Goal: Information Seeking & Learning: Check status

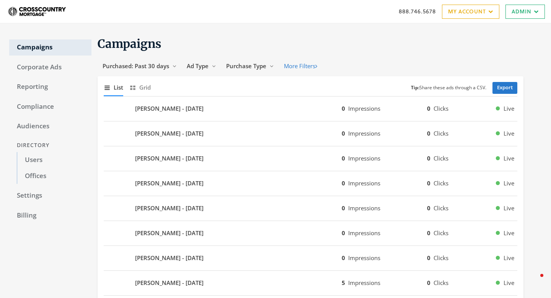
click at [28, 122] on link "Audiences" at bounding box center [50, 126] width 82 height 16
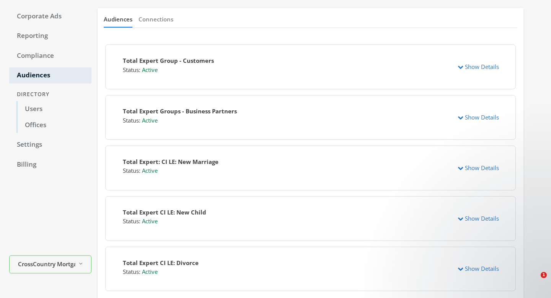
scroll to position [56, 0]
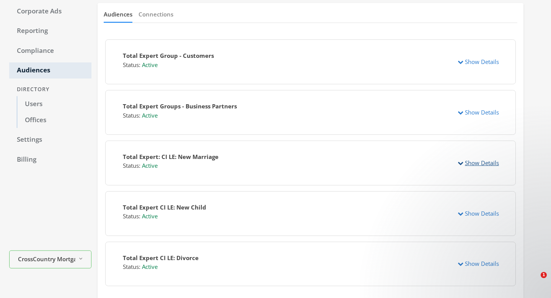
click at [473, 163] on button "Show Details" at bounding box center [478, 163] width 51 height 14
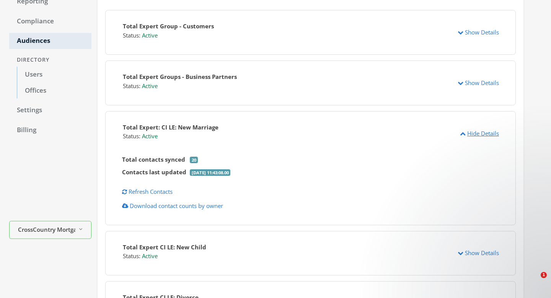
scroll to position [159, 0]
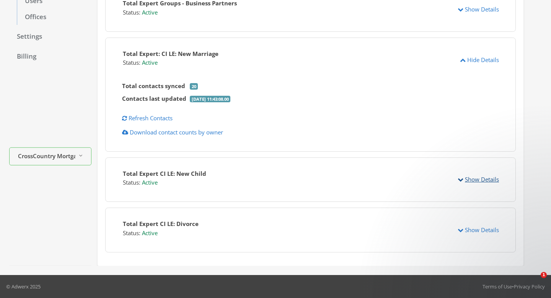
click at [468, 177] on button "Show Details" at bounding box center [478, 179] width 51 height 14
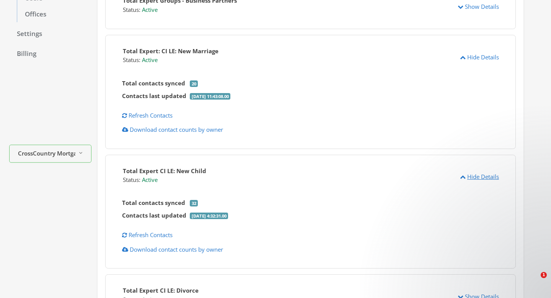
scroll to position [228, 0]
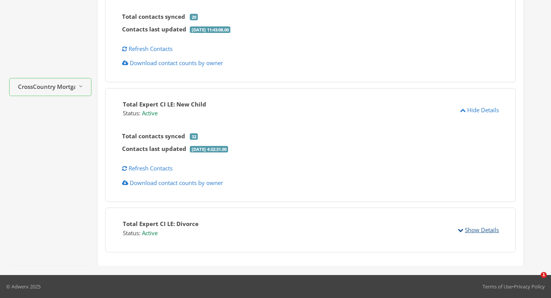
click at [488, 228] on button "Show Details" at bounding box center [478, 230] width 51 height 14
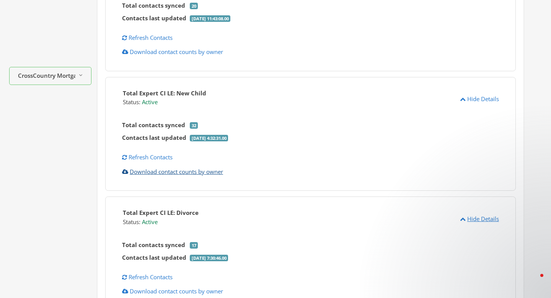
scroll to position [0, 0]
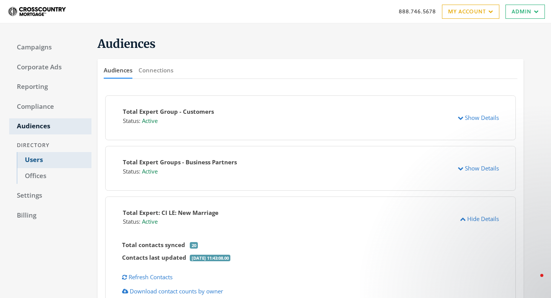
click at [44, 158] on link "Users" at bounding box center [54, 160] width 75 height 16
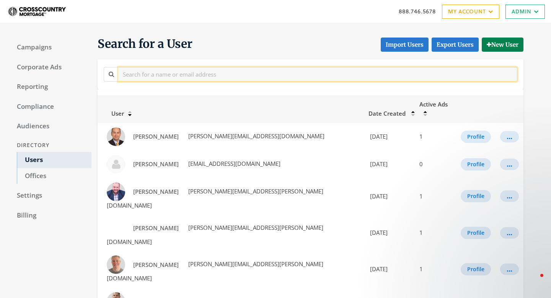
click at [181, 72] on input "text" at bounding box center [317, 74] width 399 height 14
type input "b"
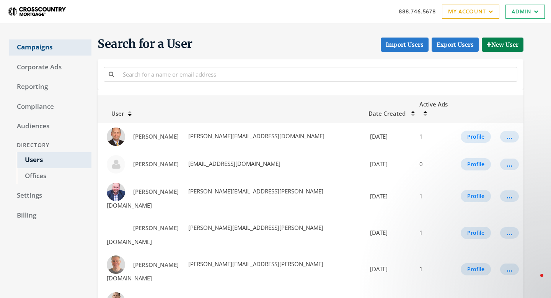
click at [38, 50] on link "Campaigns" at bounding box center [50, 47] width 82 height 16
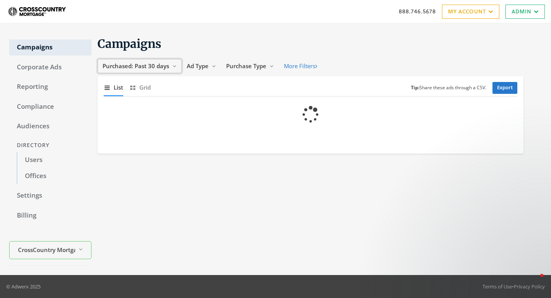
click at [172, 64] on icon "Reveal list of Purchased: Past 30 days" at bounding box center [174, 66] width 5 height 5
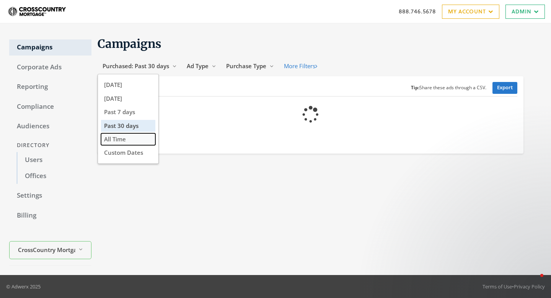
click at [135, 141] on button "All Time" at bounding box center [128, 139] width 54 height 12
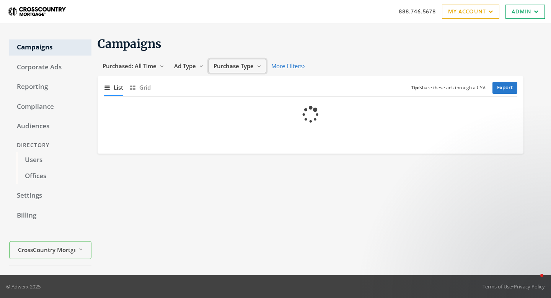
click at [257, 70] on button "Purchase Type Reveal list of Purchase Type" at bounding box center [237, 66] width 58 height 14
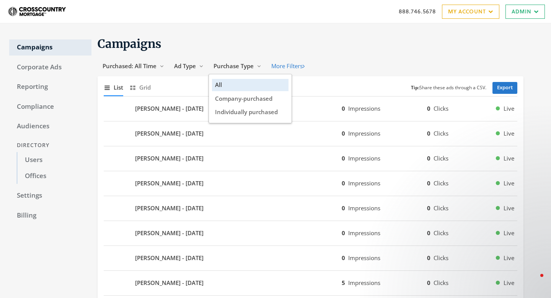
click at [241, 119] on div "All Company-purchased Individually purchased" at bounding box center [249, 98] width 83 height 49
click at [243, 112] on span "Individually purchased" at bounding box center [246, 112] width 63 height 8
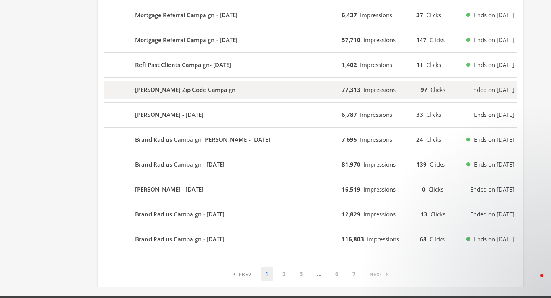
scroll to position [462, 0]
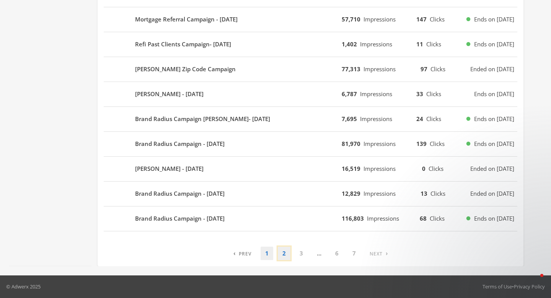
click at [283, 254] on link "2" at bounding box center [284, 252] width 13 height 13
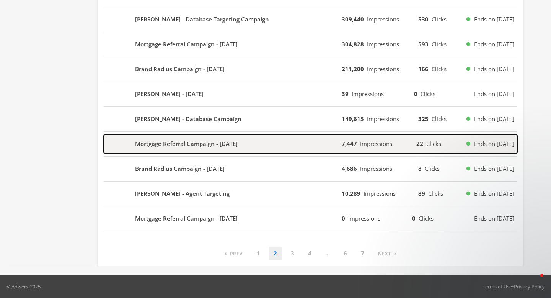
click at [256, 147] on div "Mortgage Referral Campaign - [DATE]" at bounding box center [223, 144] width 238 height 18
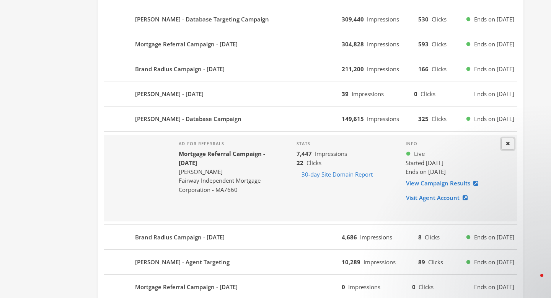
click at [508, 143] on icon at bounding box center [508, 143] width 4 height 5
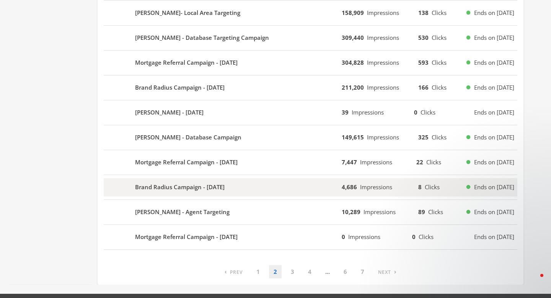
scroll to position [453, 0]
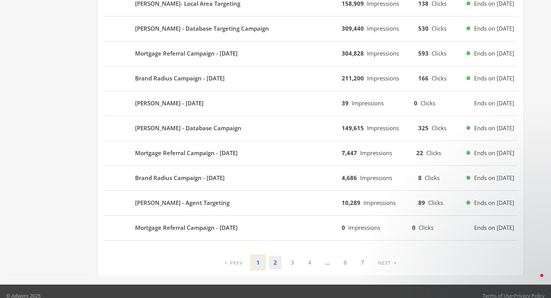
click at [262, 261] on link "1" at bounding box center [258, 262] width 13 height 13
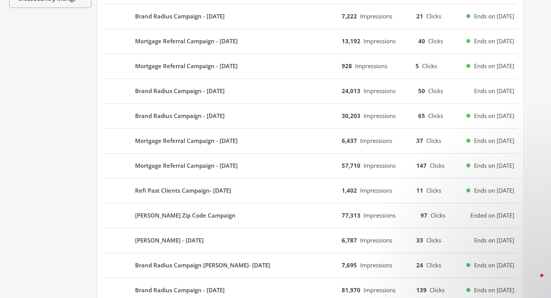
scroll to position [462, 0]
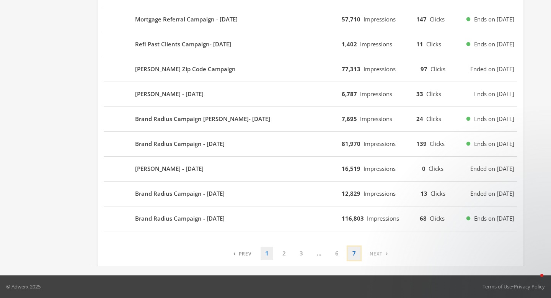
click at [352, 250] on link "7" at bounding box center [354, 252] width 13 height 13
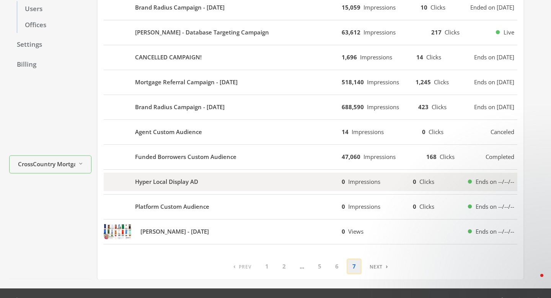
scroll to position [150, 0]
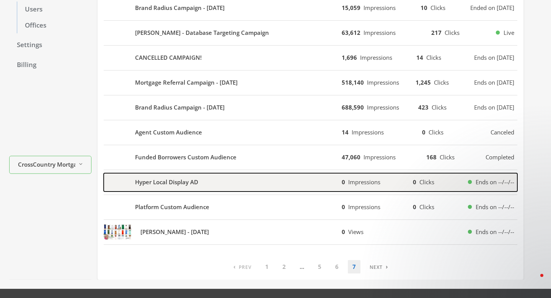
click at [275, 182] on div "Hyper Local Display AD" at bounding box center [223, 182] width 238 height 18
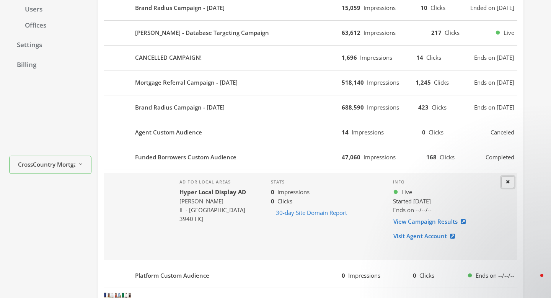
click at [506, 180] on icon at bounding box center [508, 181] width 4 height 5
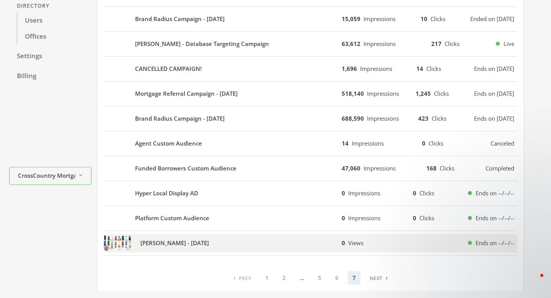
scroll to position [164, 0]
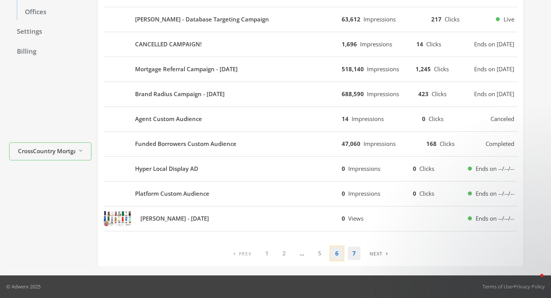
click at [334, 252] on link "6" at bounding box center [337, 252] width 13 height 13
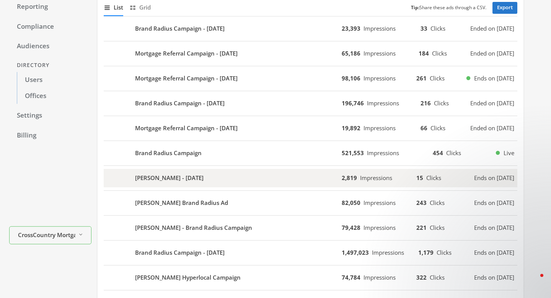
scroll to position [74, 0]
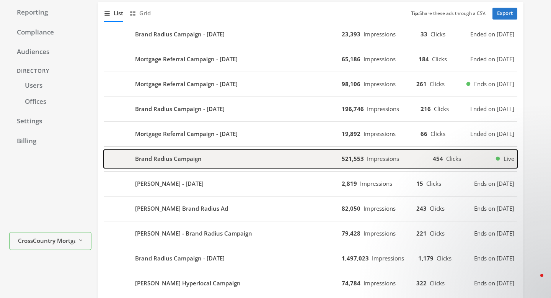
click at [244, 161] on div "Brand Radius Campaign" at bounding box center [223, 159] width 238 height 18
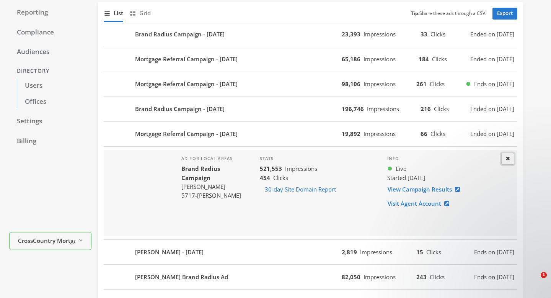
click at [509, 157] on icon at bounding box center [508, 158] width 4 height 5
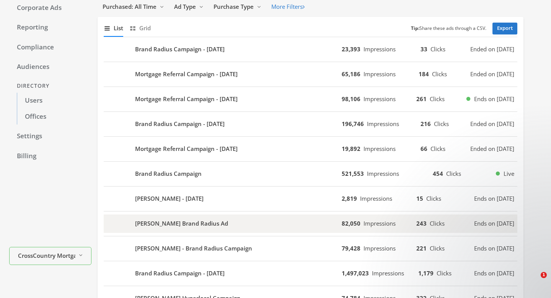
scroll to position [59, 0]
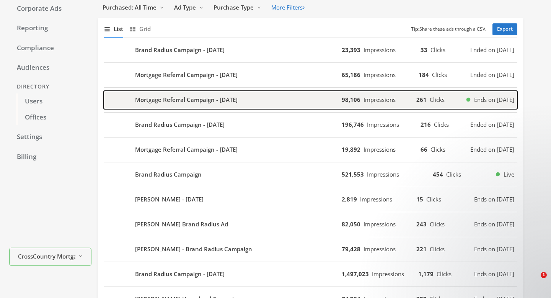
click at [322, 98] on div "Mortgage Referral Campaign - [DATE]" at bounding box center [223, 100] width 238 height 18
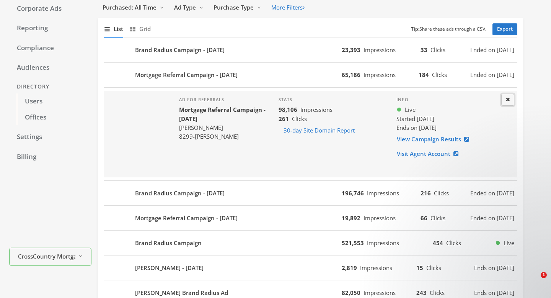
click at [508, 98] on icon at bounding box center [508, 99] width 4 height 5
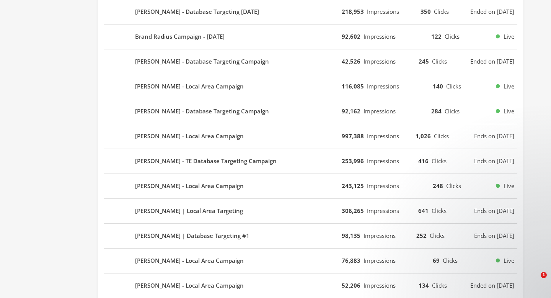
scroll to position [462, 0]
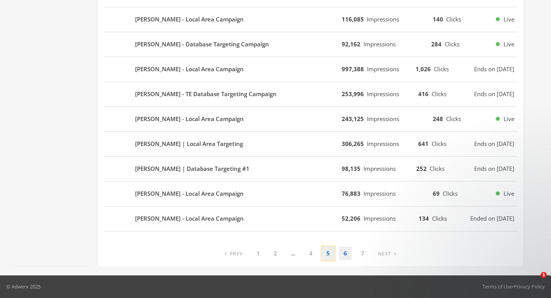
click at [331, 253] on link "5" at bounding box center [328, 252] width 13 height 13
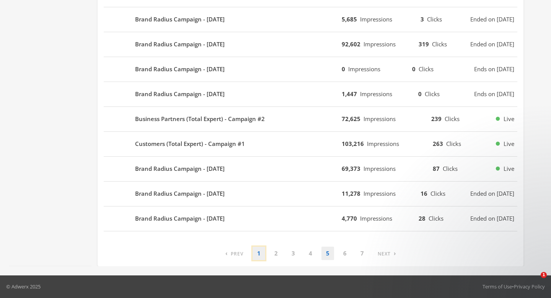
click at [262, 257] on link "1" at bounding box center [258, 252] width 13 height 13
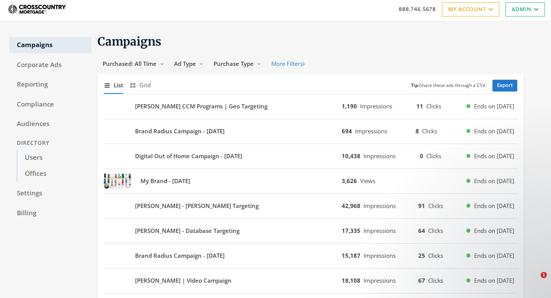
scroll to position [0, 0]
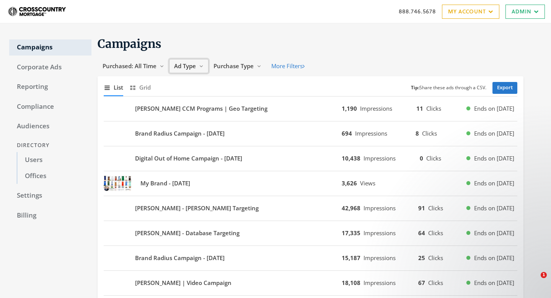
click at [197, 68] on button "Ad Type Reveal list of Ad Type" at bounding box center [188, 66] width 39 height 14
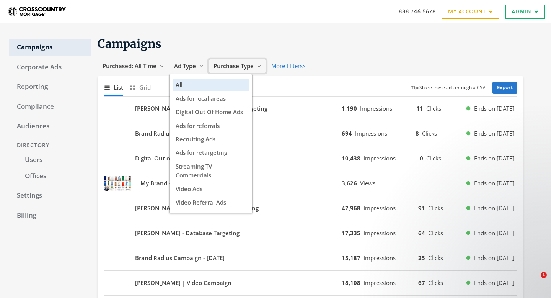
click at [233, 66] on span "Purchase Type" at bounding box center [233, 66] width 40 height 8
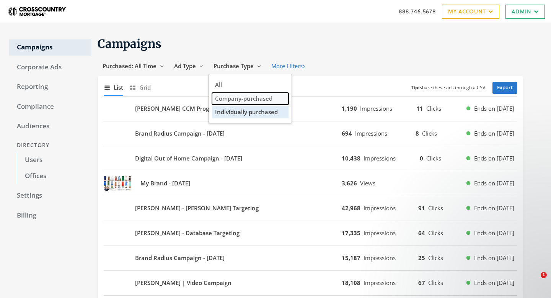
click at [236, 99] on span "Company-purchased" at bounding box center [243, 98] width 57 height 8
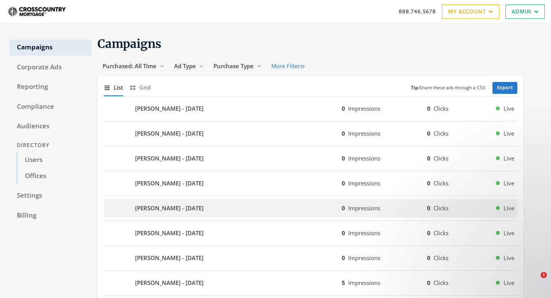
scroll to position [462, 0]
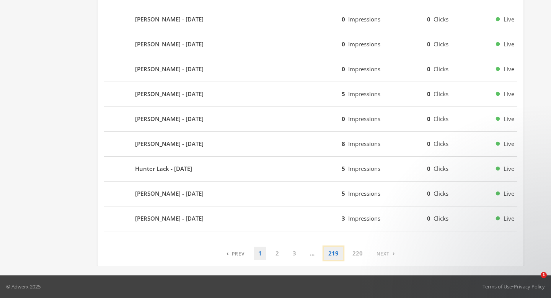
click at [330, 253] on link "219" at bounding box center [334, 252] width 20 height 13
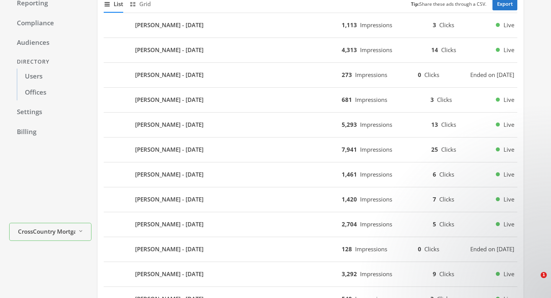
scroll to position [83, 0]
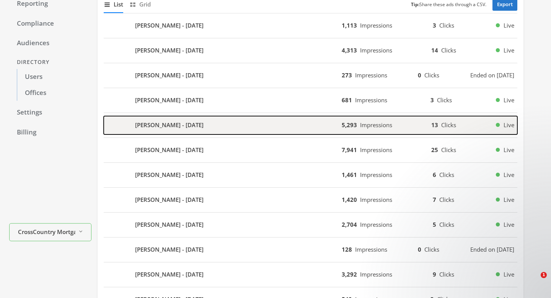
click at [254, 123] on div "[PERSON_NAME] - [DATE]" at bounding box center [223, 125] width 238 height 18
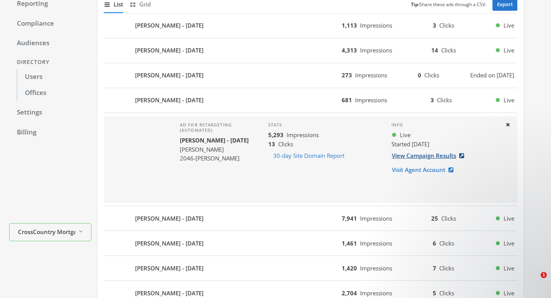
click at [422, 151] on link "View Campaign Results" at bounding box center [430, 155] width 78 height 14
click at [37, 44] on link "Audiences" at bounding box center [50, 43] width 82 height 16
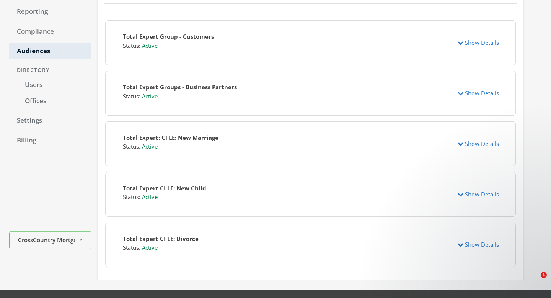
scroll to position [90, 0]
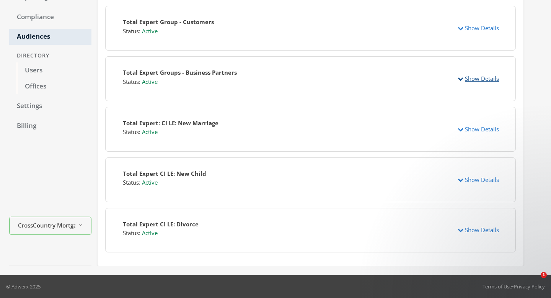
click at [457, 78] on button "Show Details" at bounding box center [478, 79] width 51 height 14
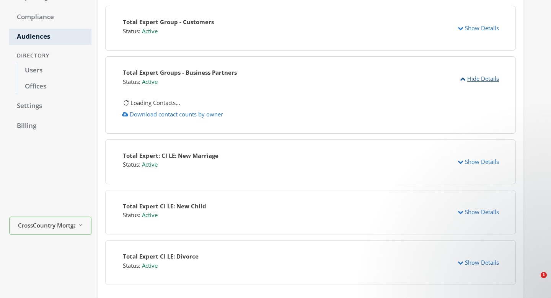
click at [462, 79] on icon "button" at bounding box center [463, 79] width 6 height 6
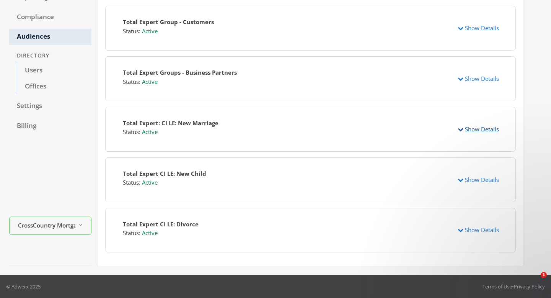
click at [461, 127] on icon "button" at bounding box center [461, 129] width 6 height 6
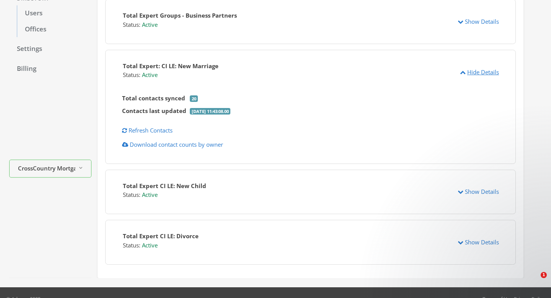
scroll to position [159, 0]
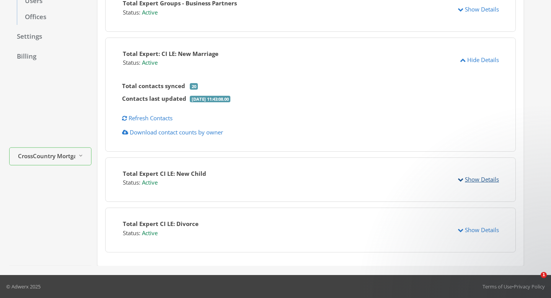
click at [462, 178] on icon "button" at bounding box center [461, 179] width 6 height 6
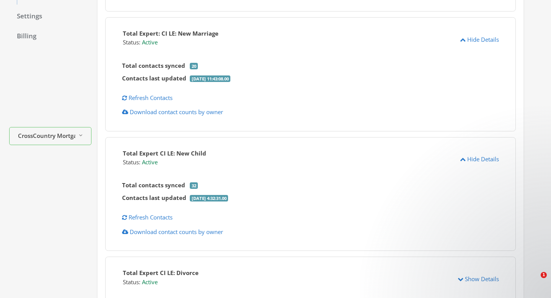
scroll to position [178, 0]
click at [459, 282] on icon "button" at bounding box center [461, 280] width 6 height 6
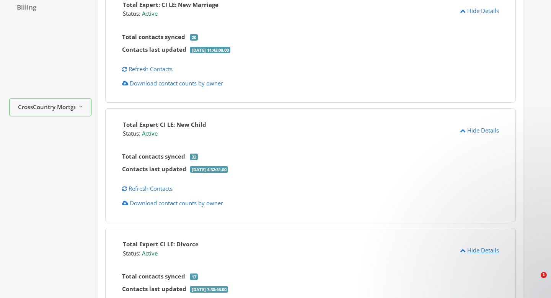
scroll to position [206, 0]
